Goal: Task Accomplishment & Management: Manage account settings

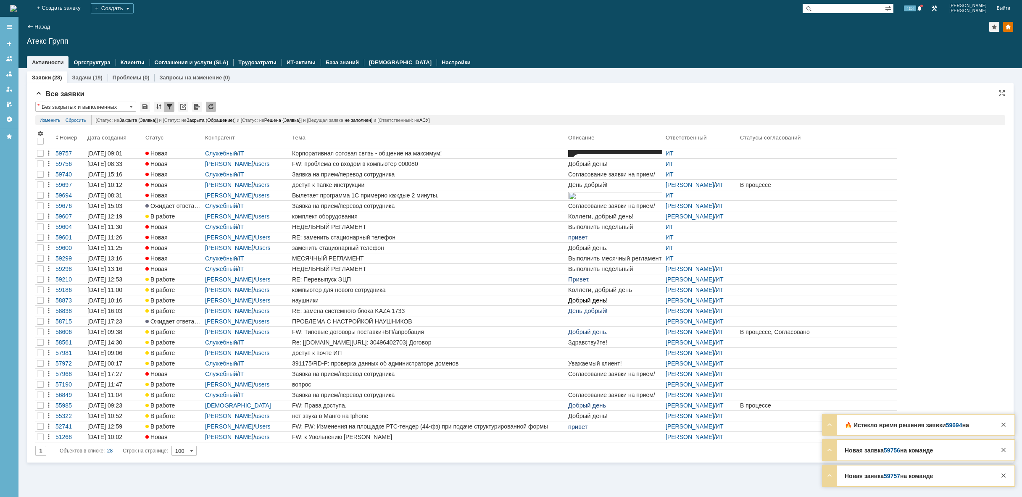
click at [395, 121] on div "[Статус: не Закрыта (Заявка) ] и [Статус: не Закрыта (Обращение) ] и [Статус: н…" at bounding box center [546, 120] width 910 height 10
click at [52, 120] on link "Изменить" at bounding box center [50, 120] width 21 height 10
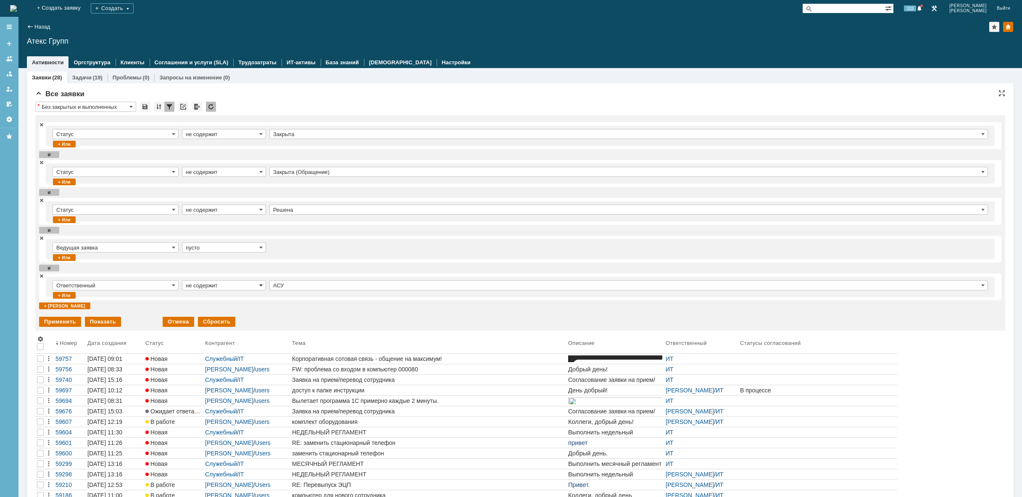
click at [261, 285] on span at bounding box center [260, 285] width 3 height 7
click at [229, 299] on span "содержит" at bounding box center [224, 297] width 76 height 7
type input "содержит"
click at [59, 324] on div "Применить" at bounding box center [60, 322] width 42 height 10
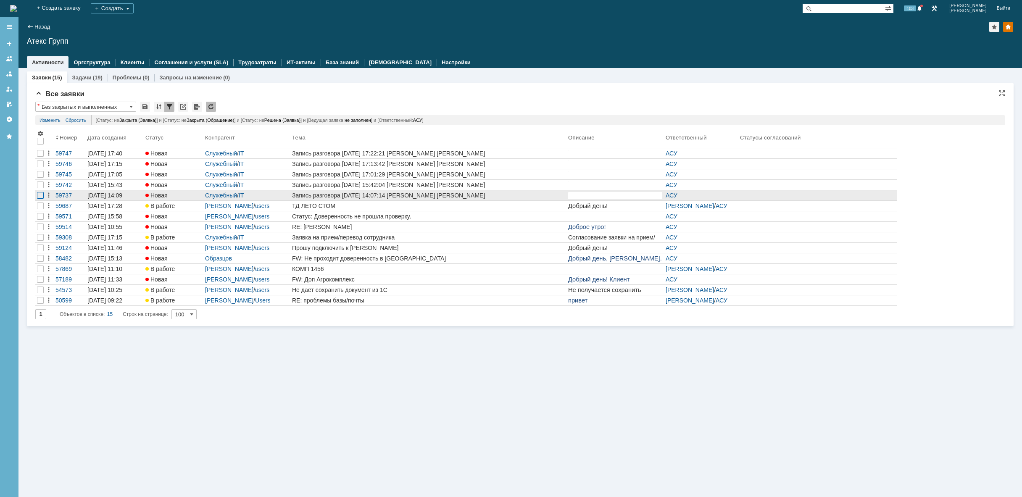
click at [38, 195] on div at bounding box center [40, 195] width 7 height 7
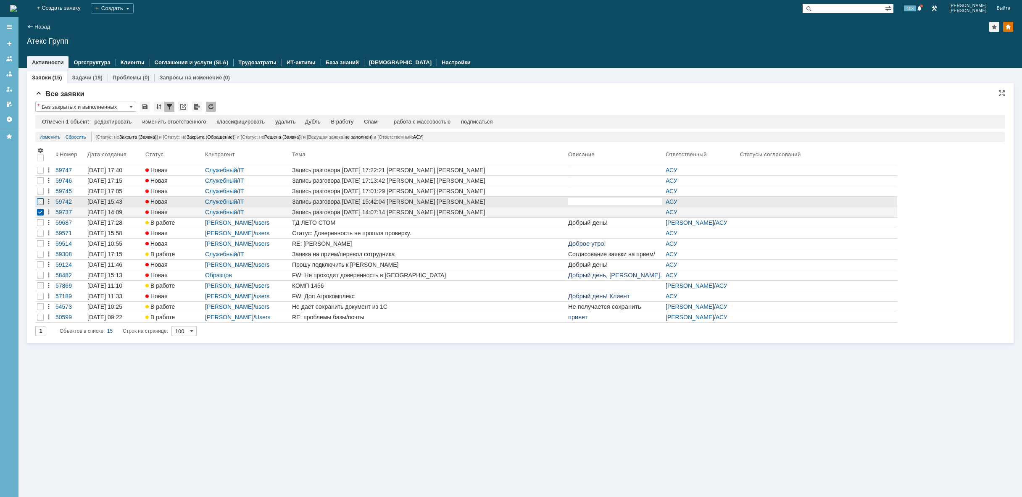
click at [39, 203] on div at bounding box center [40, 201] width 7 height 7
click at [39, 195] on div at bounding box center [40, 191] width 7 height 7
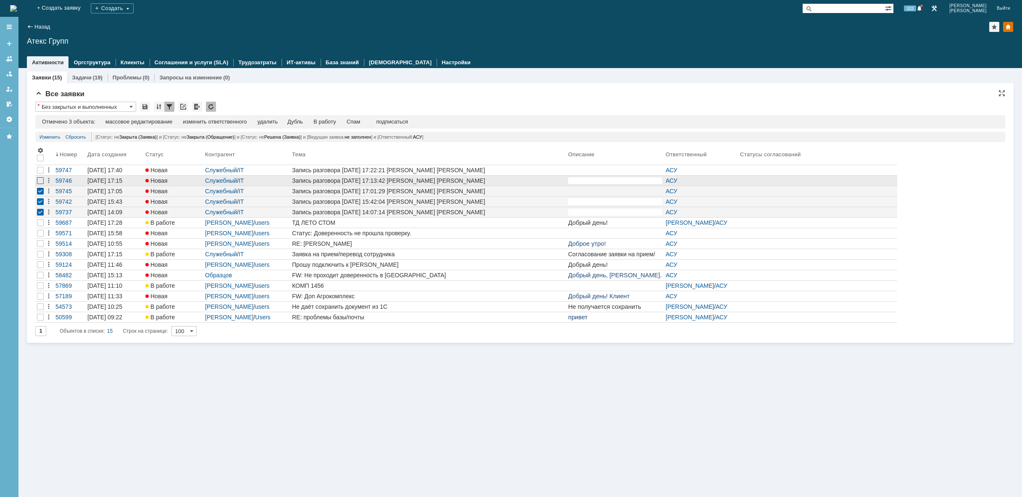
click at [42, 180] on div at bounding box center [40, 180] width 7 height 7
click at [42, 171] on div at bounding box center [40, 170] width 7 height 7
click at [279, 120] on div "удалить" at bounding box center [270, 122] width 20 height 7
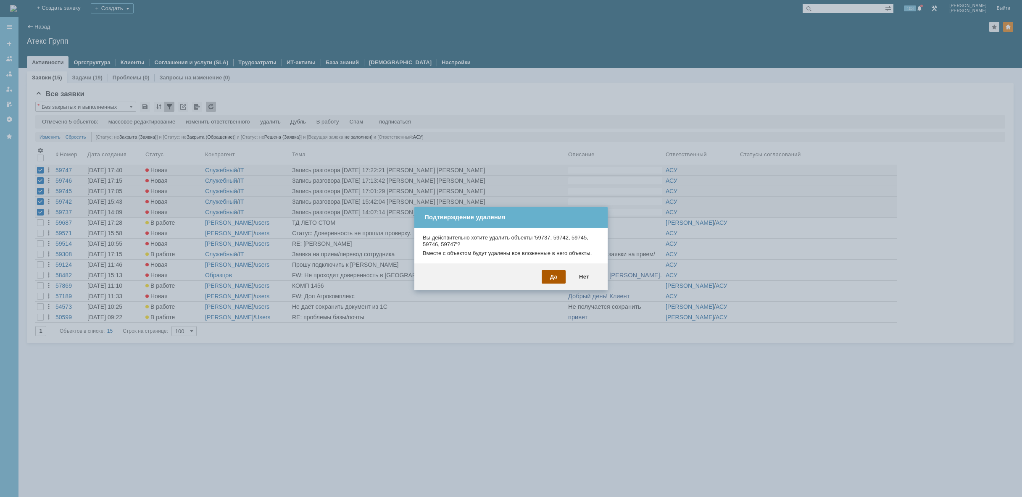
click at [556, 279] on div "Да" at bounding box center [554, 276] width 24 height 13
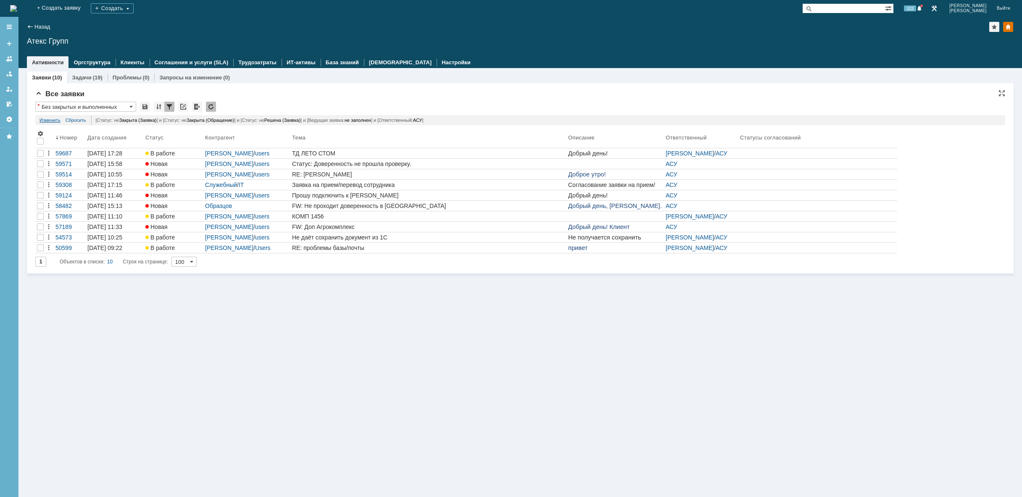
click at [52, 119] on link "Изменить" at bounding box center [50, 120] width 21 height 10
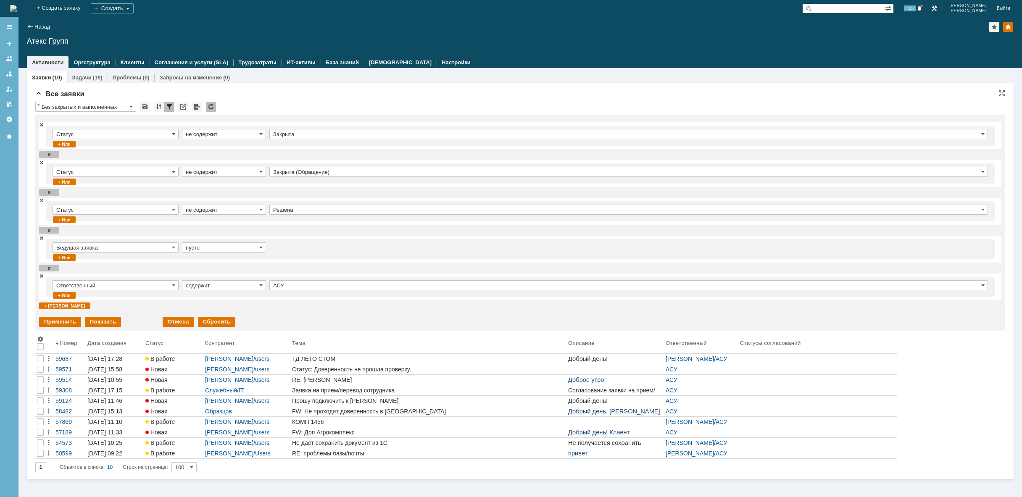
click at [224, 285] on input "содержит" at bounding box center [224, 285] width 84 height 10
click at [218, 304] on span "не содержит" at bounding box center [224, 306] width 76 height 7
type input "не содержит"
click at [54, 322] on div "Применить" at bounding box center [60, 322] width 42 height 10
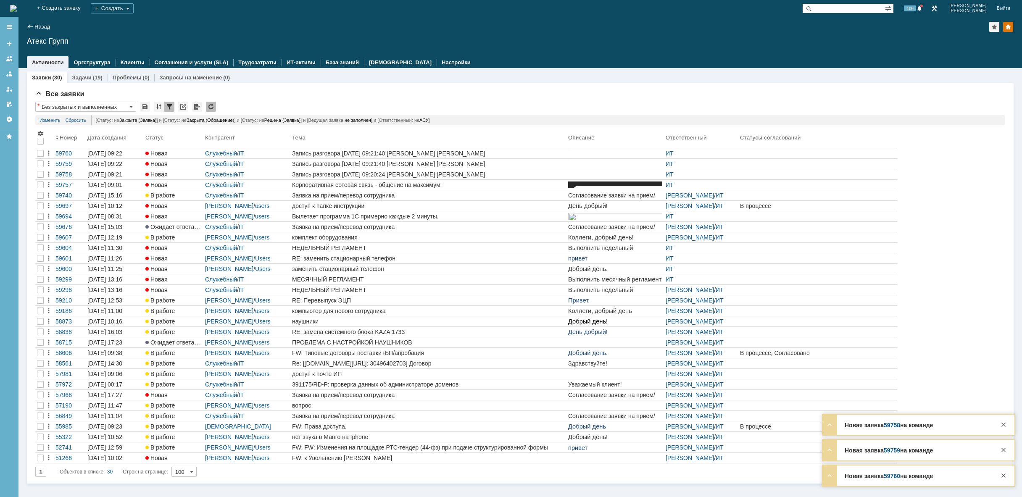
click at [17, 12] on img at bounding box center [13, 8] width 7 height 7
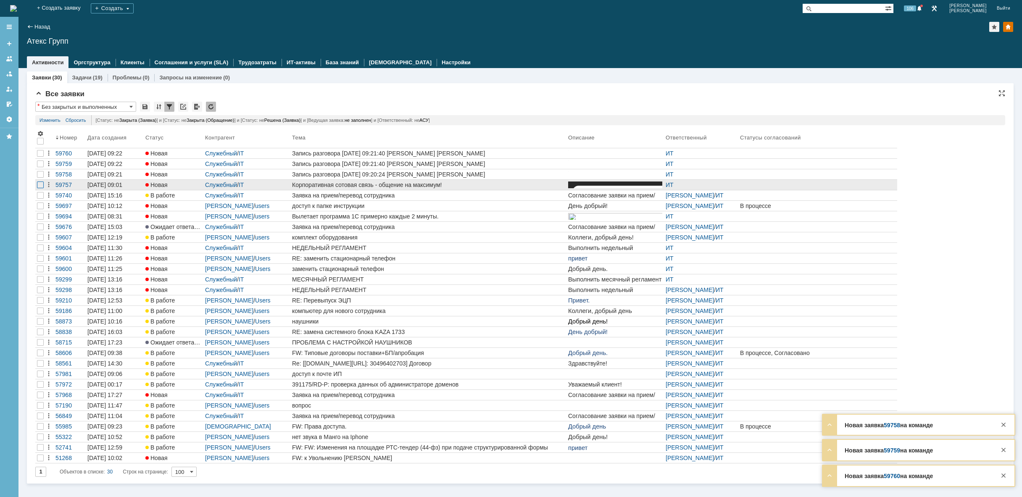
click at [40, 187] on div at bounding box center [40, 185] width 7 height 7
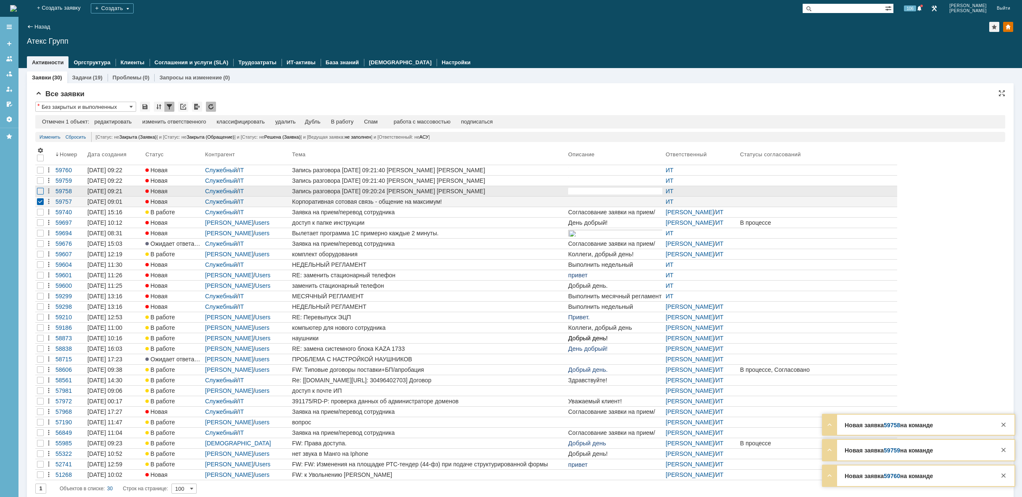
click at [40, 192] on div at bounding box center [40, 191] width 7 height 7
click at [40, 184] on div at bounding box center [40, 180] width 7 height 7
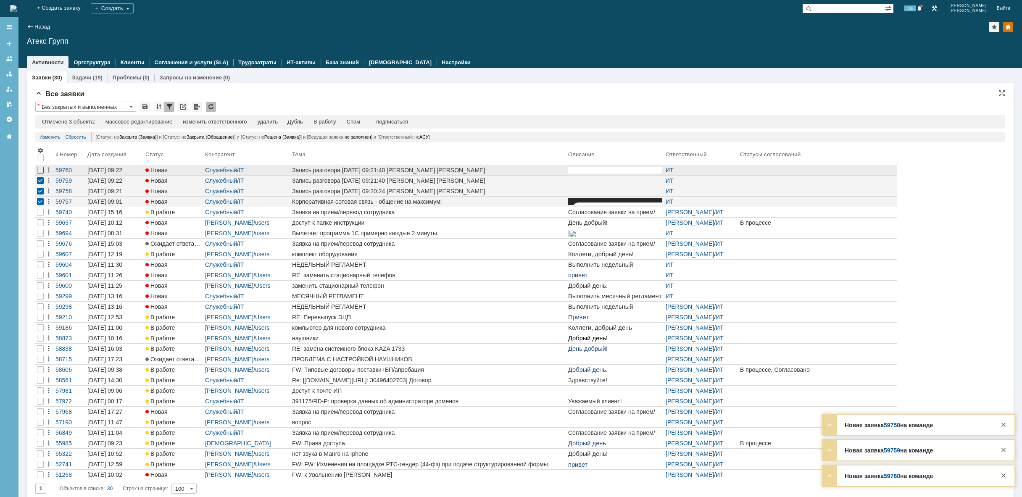
click at [39, 172] on div at bounding box center [40, 170] width 7 height 7
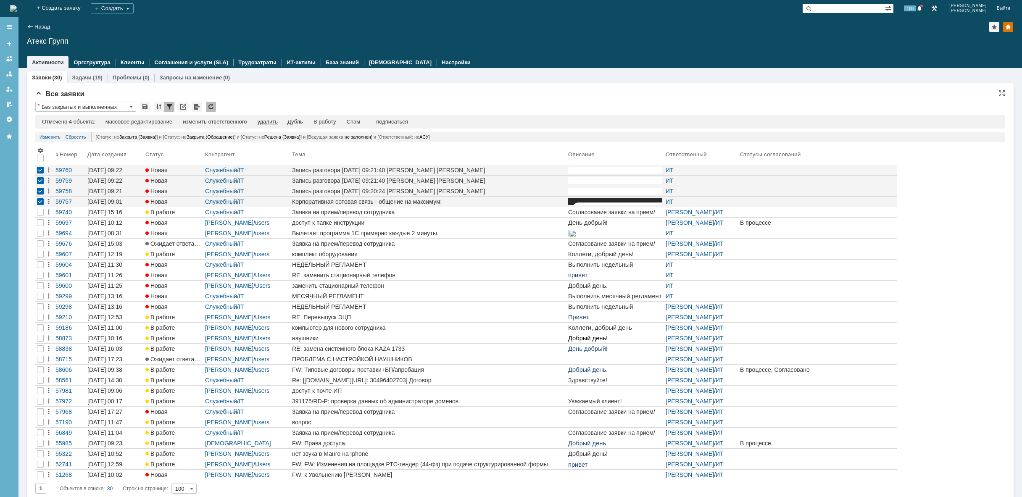
click at [271, 124] on div "удалить" at bounding box center [267, 122] width 20 height 7
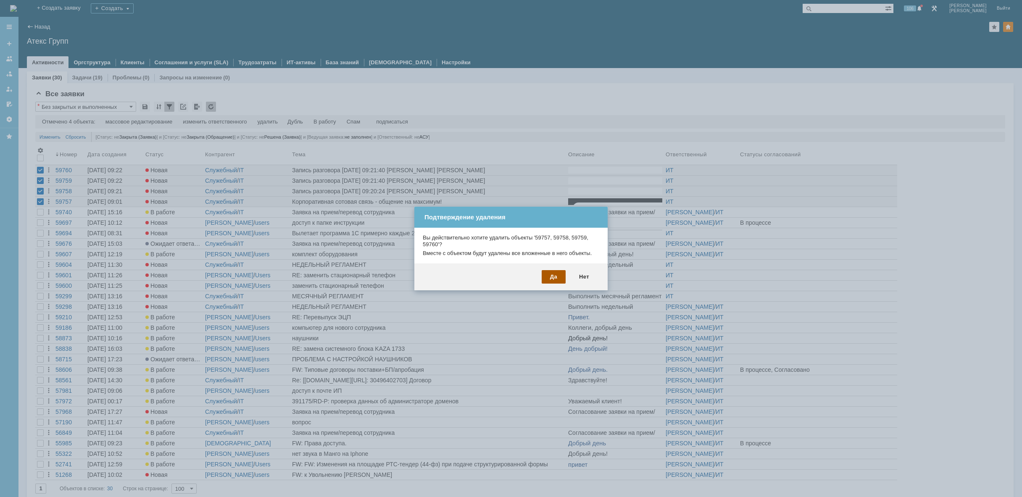
click at [554, 279] on div "Да" at bounding box center [554, 276] width 24 height 13
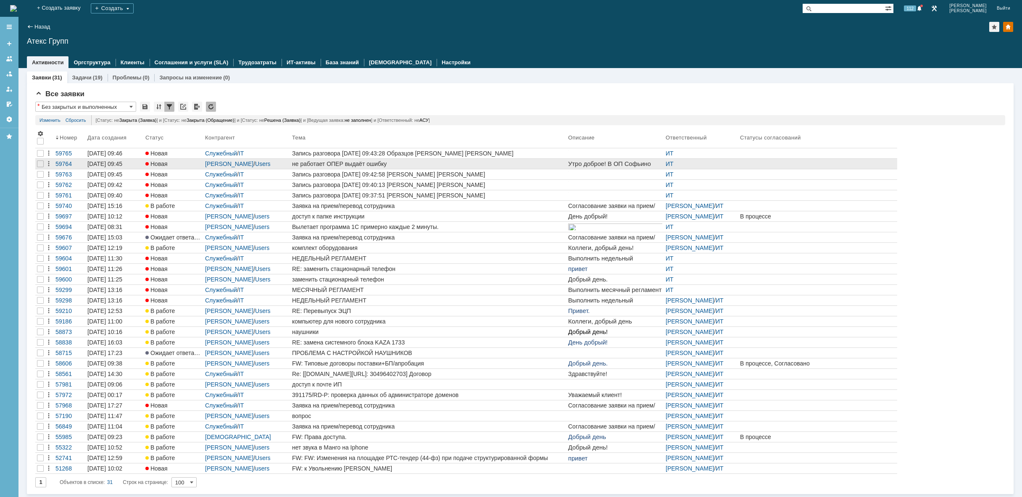
click at [376, 160] on link "не работает ОПЕР выдаёт ошибку" at bounding box center [428, 164] width 276 height 10
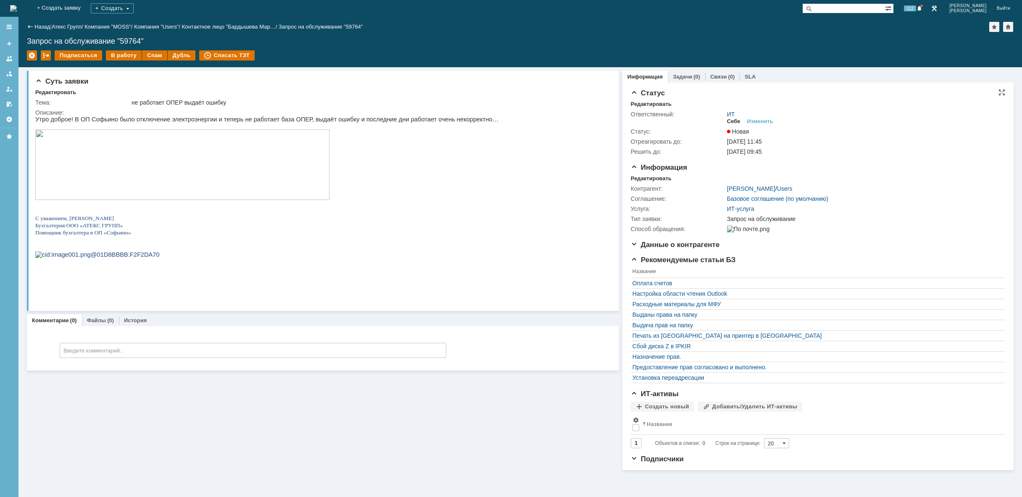
click at [733, 119] on div "Себе" at bounding box center [733, 121] width 13 height 7
click at [182, 259] on p at bounding box center [266, 254] width 463 height 9
click at [122, 58] on div "В работу" at bounding box center [124, 55] width 36 height 10
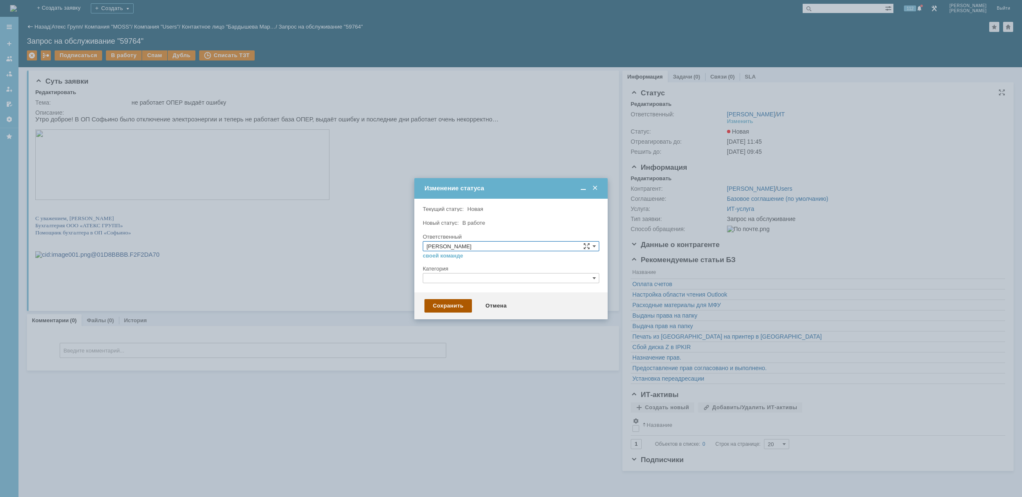
click at [456, 299] on div "Сохранить" at bounding box center [447, 305] width 47 height 13
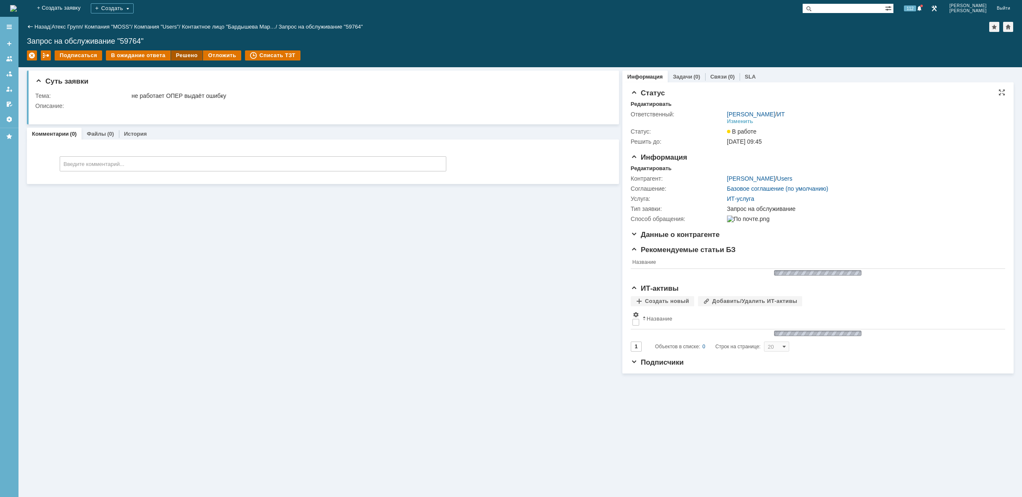
click at [173, 52] on div "Решено" at bounding box center [187, 55] width 32 height 10
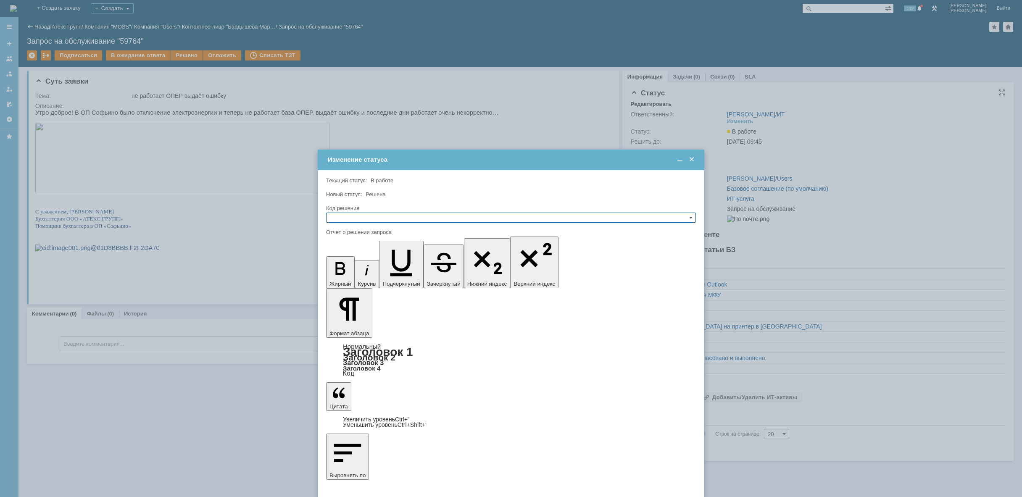
click at [357, 220] on input "text" at bounding box center [511, 218] width 370 height 10
click at [357, 258] on span "Решено" at bounding box center [511, 258] width 362 height 7
type input "Решено"
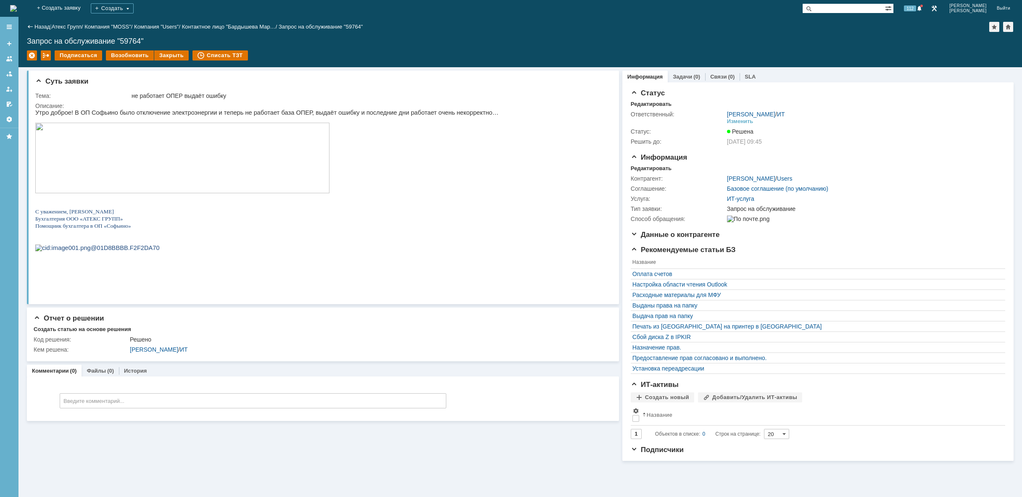
click at [17, 8] on img at bounding box center [13, 8] width 7 height 7
